Goal: Check status: Check status

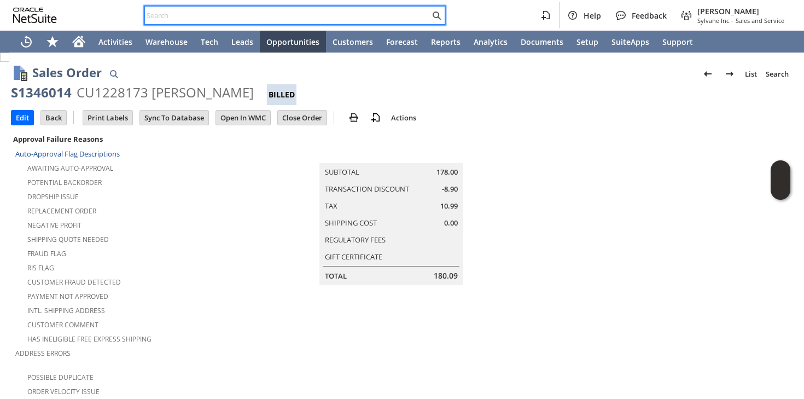
scroll to position [730, 0]
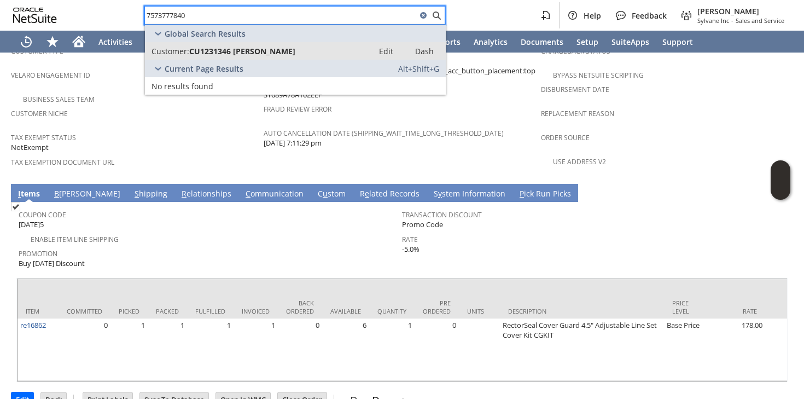
type input "7573777840"
click at [323, 55] on div "Customer: CU1231346 Kevin S Haggerty" at bounding box center [260, 51] width 216 height 10
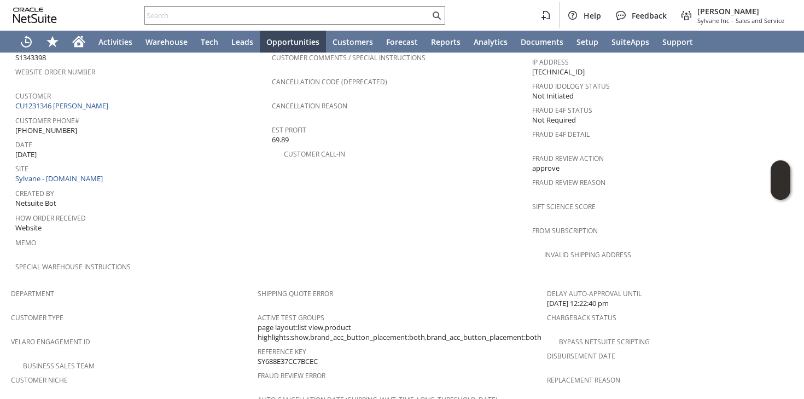
scroll to position [413, 0]
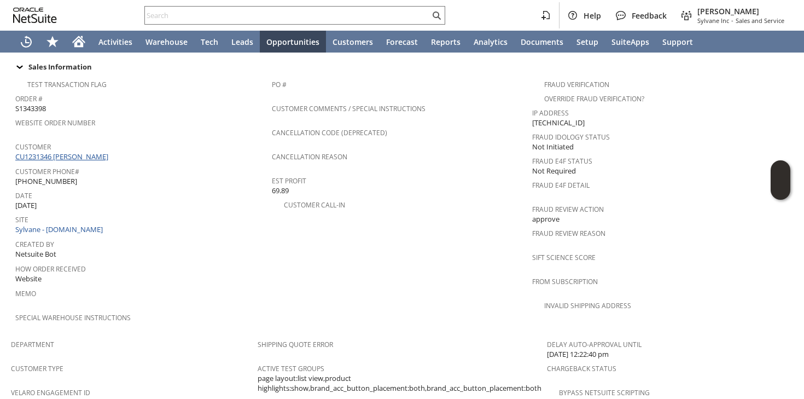
click at [59, 152] on link "CU1231346 [PERSON_NAME]" at bounding box center [63, 157] width 96 height 10
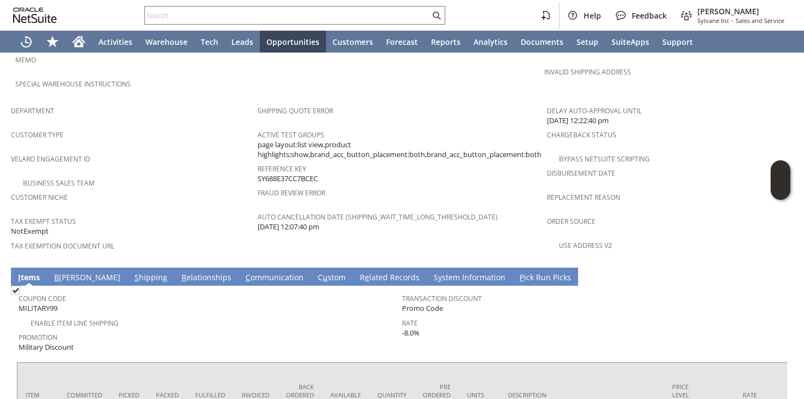
scroll to position [664, 0]
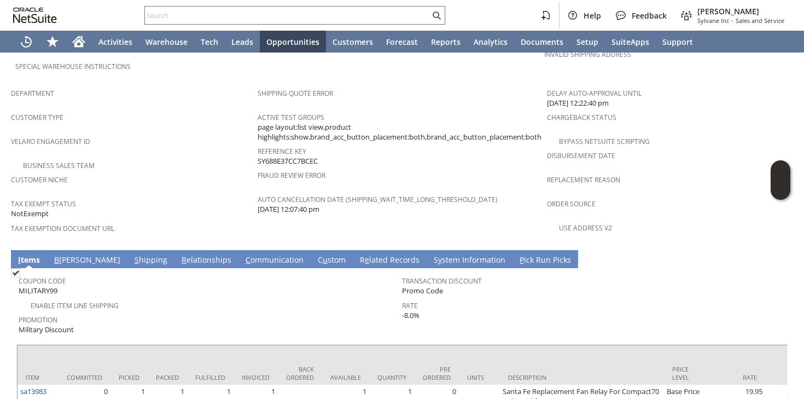
click at [132, 254] on link "S hipping" at bounding box center [151, 260] width 38 height 12
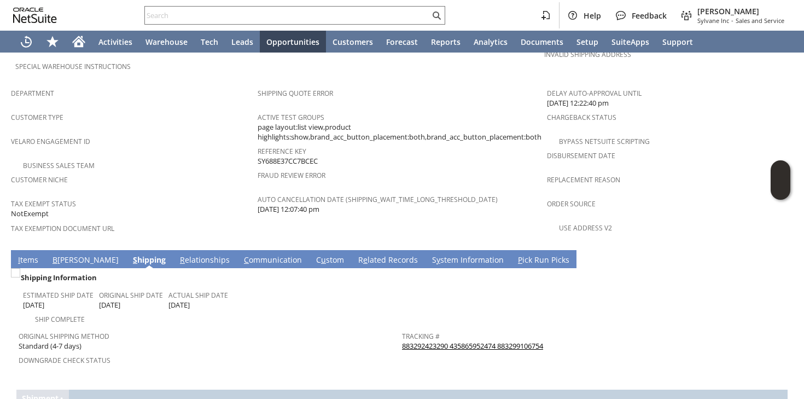
click at [425, 341] on link "883292423290 435865952474 883299106754" at bounding box center [472, 346] width 141 height 10
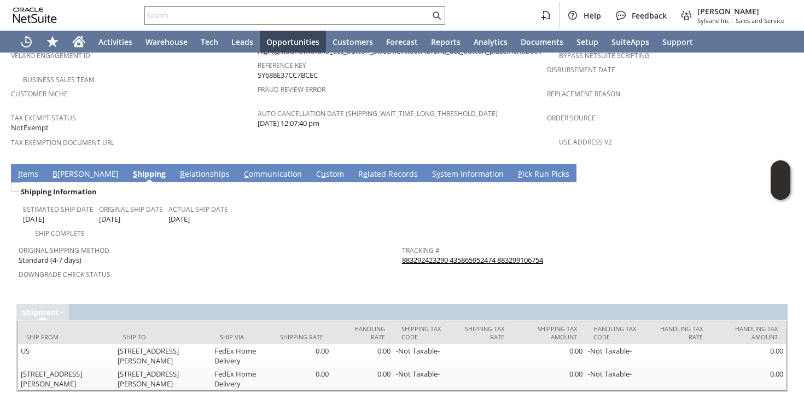
click at [32, 168] on link "I tems" at bounding box center [28, 174] width 26 height 12
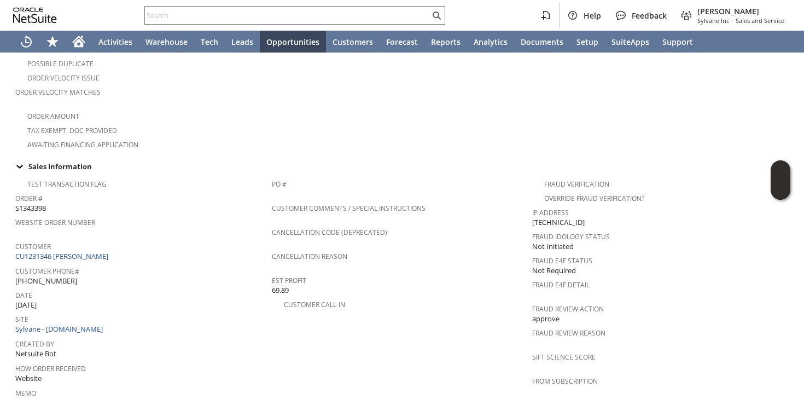
scroll to position [310, 0]
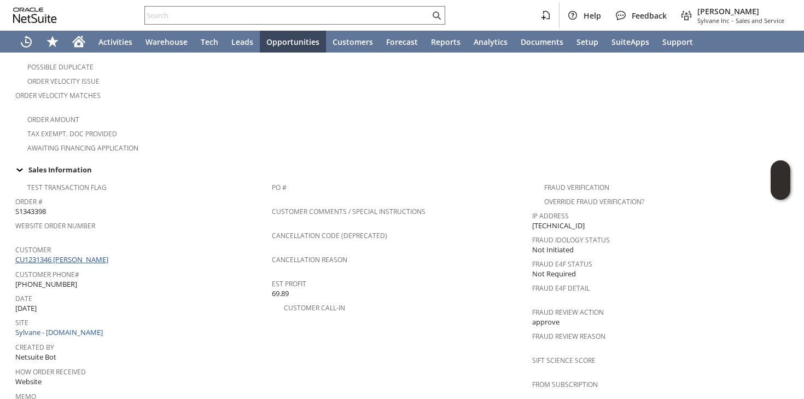
click at [89, 254] on link "CU1231346 Kevin S Haggerty" at bounding box center [63, 259] width 96 height 10
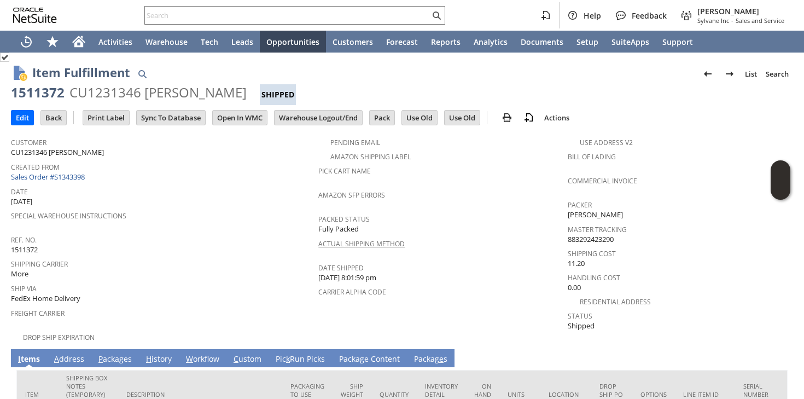
scroll to position [115, 0]
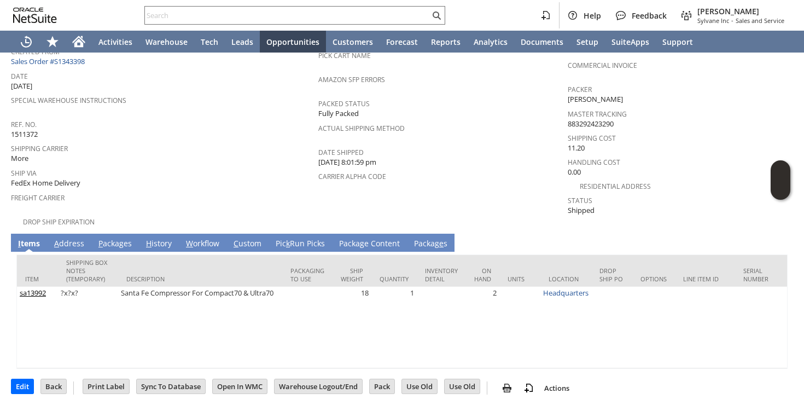
click at [217, 174] on div "Ship Via FedEx Home Delivery" at bounding box center [162, 177] width 302 height 24
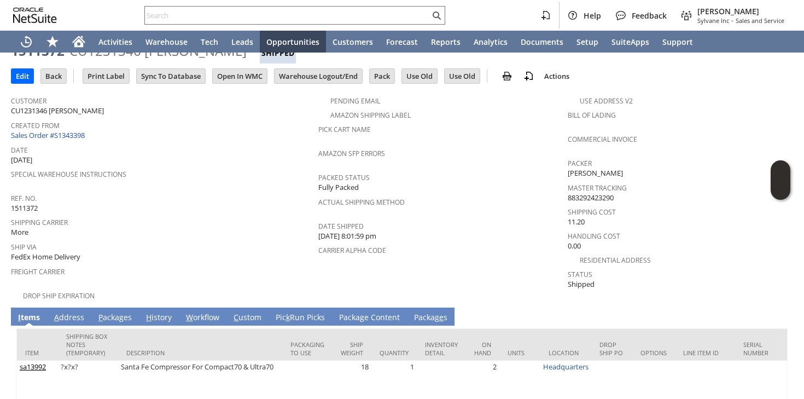
scroll to position [0, 0]
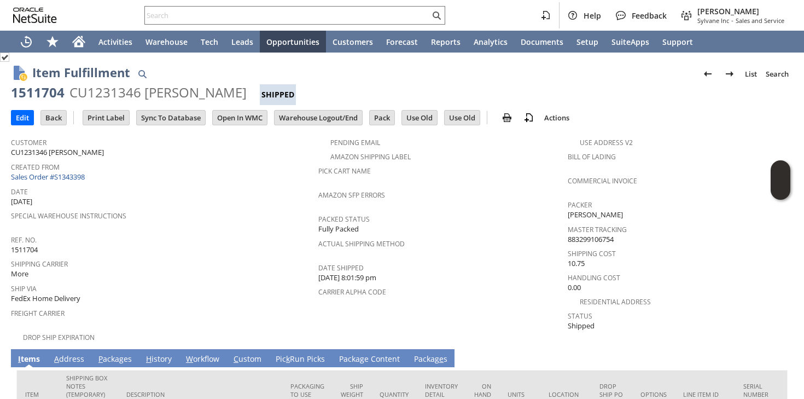
scroll to position [115, 0]
click at [106, 353] on link "P ackages" at bounding box center [115, 359] width 39 height 12
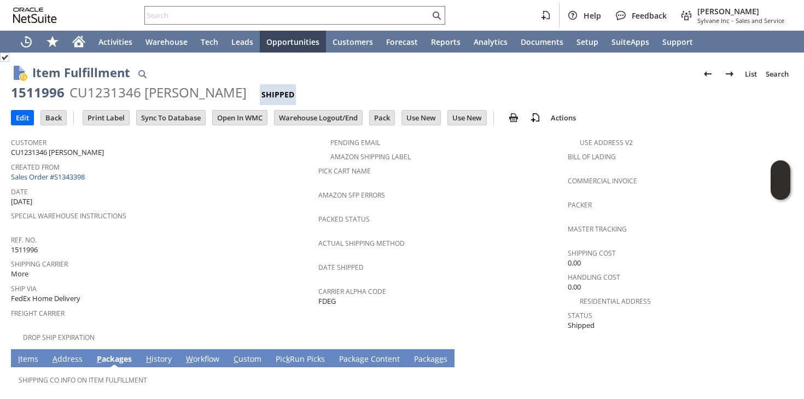
scroll to position [64, 0]
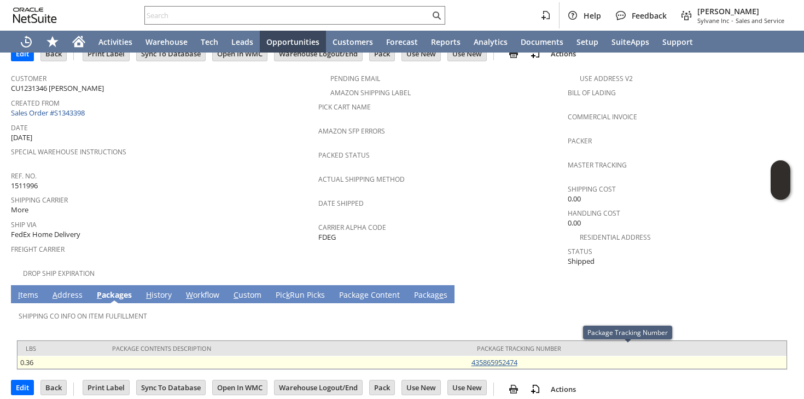
click at [492, 357] on link "435865952474" at bounding box center [495, 362] width 46 height 10
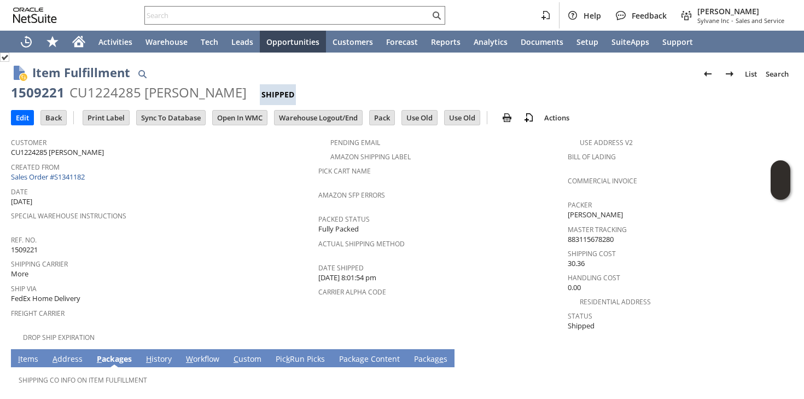
scroll to position [64, 0]
